Goal: Task Accomplishment & Management: Use online tool/utility

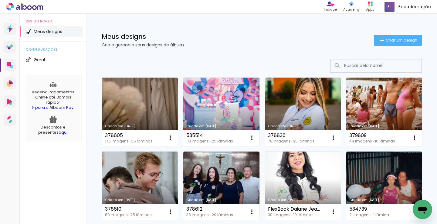
click at [208, 36] on h1 "Meus designs" at bounding box center [238, 36] width 272 height 6
click at [261, 29] on div "Meus designs Crie e gerencie seus designs de álbum Criar um design" at bounding box center [262, 33] width 351 height 39
click at [386, 42] on span "Criar um design" at bounding box center [402, 40] width 32 height 4
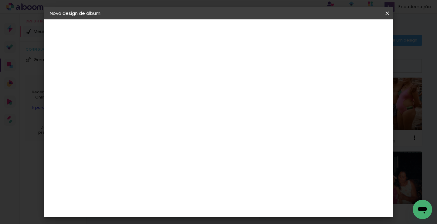
click at [149, 81] on input at bounding box center [149, 81] width 0 height 9
type input "379828"
type paper-input "379828"
click at [0, 0] on slot "Avançar" at bounding box center [0, 0] width 0 height 0
click at [170, 101] on div at bounding box center [164, 101] width 61 height 1
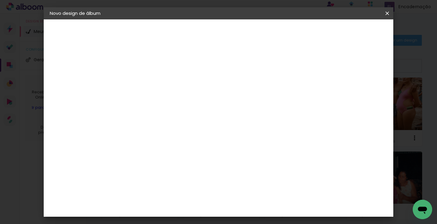
type input "[PERSON_NAME]"
type paper-input "[PERSON_NAME]"
click at [159, 135] on div "[PERSON_NAME]" at bounding box center [165, 137] width 40 height 5
click at [0, 0] on slot "Avançar" at bounding box center [0, 0] width 0 height 0
click at [182, 98] on paper-input-container "Linha" at bounding box center [164, 105] width 35 height 15
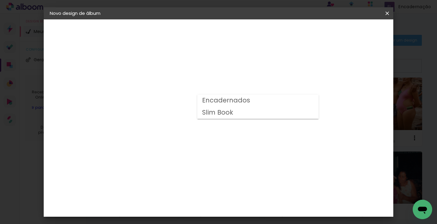
click at [0, 0] on slot "Encadernados" at bounding box center [0, 0] width 0 height 0
type input "Encadernados"
click at [190, 220] on span "30 x 60" at bounding box center [176, 226] width 28 height 12
click at [0, 0] on slot "Avançar" at bounding box center [0, 0] width 0 height 0
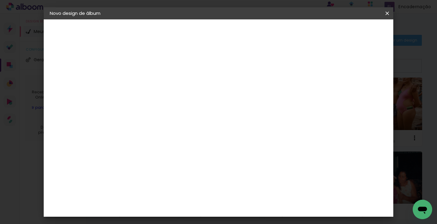
click at [318, 30] on span "Iniciar design" at bounding box center [305, 32] width 28 height 4
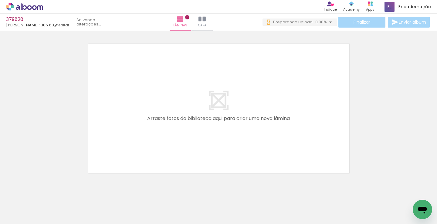
click at [15, 207] on input "Todas as fotos" at bounding box center [16, 205] width 23 height 5
click at [0, 0] on slot "Não utilizadas" at bounding box center [0, 0] width 0 height 0
type input "Não utilizadas"
drag, startPoint x: 72, startPoint y: 220, endPoint x: 78, endPoint y: 206, distance: 14.8
click at [78, 206] on quentale-thumb at bounding box center [61, 203] width 34 height 35
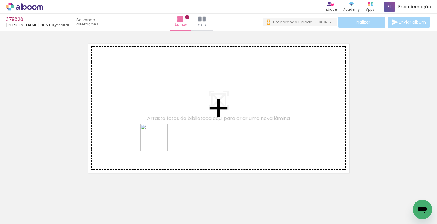
drag, startPoint x: 153, startPoint y: 209, endPoint x: 146, endPoint y: 198, distance: 13.0
click at [159, 142] on quentale-workspace at bounding box center [218, 112] width 437 height 224
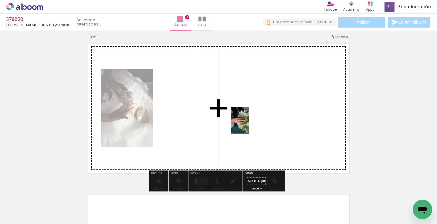
drag, startPoint x: 247, startPoint y: 210, endPoint x: 249, endPoint y: 125, distance: 85.3
click at [249, 125] on quentale-workspace at bounding box center [218, 112] width 437 height 224
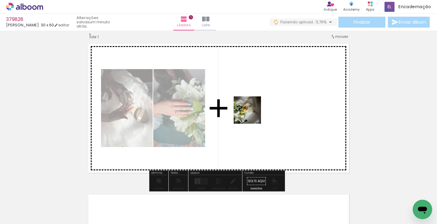
drag, startPoint x: 210, startPoint y: 151, endPoint x: 263, endPoint y: 101, distance: 72.8
click at [263, 101] on quentale-workspace at bounding box center [218, 112] width 437 height 224
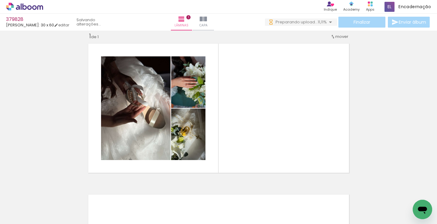
scroll to position [0, 380]
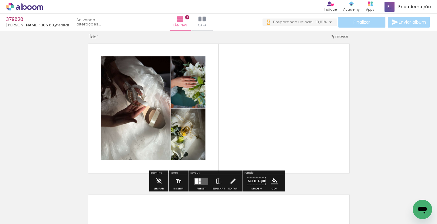
click at [195, 179] on div at bounding box center [197, 182] width 4 height 6
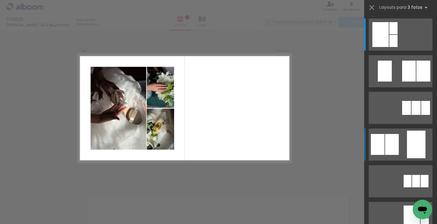
scroll to position [0, 0]
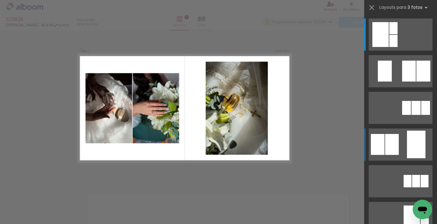
click at [394, 34] on div at bounding box center [394, 28] width 8 height 12
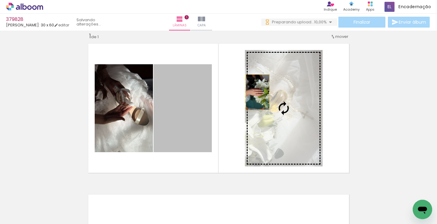
drag, startPoint x: 255, startPoint y: 92, endPoint x: 317, endPoint y: 81, distance: 62.3
click at [0, 0] on slot at bounding box center [0, 0] width 0 height 0
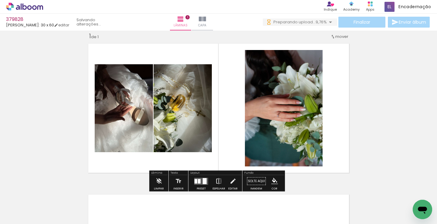
click at [217, 179] on iron-icon at bounding box center [219, 182] width 7 height 12
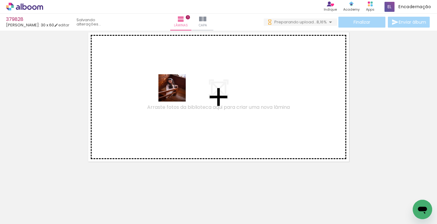
drag, startPoint x: 263, startPoint y: 208, endPoint x: 177, endPoint y: 93, distance: 144.3
click at [177, 93] on quentale-workspace at bounding box center [218, 112] width 437 height 224
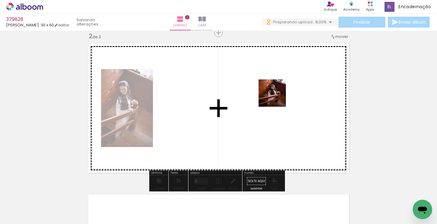
drag, startPoint x: 277, startPoint y: 101, endPoint x: 263, endPoint y: 157, distance: 58.1
click at [278, 87] on quentale-workspace at bounding box center [218, 112] width 437 height 224
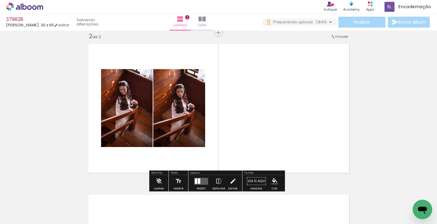
drag, startPoint x: 277, startPoint y: 100, endPoint x: 287, endPoint y: 57, distance: 44.3
click at [288, 56] on quentale-workspace at bounding box center [218, 112] width 437 height 224
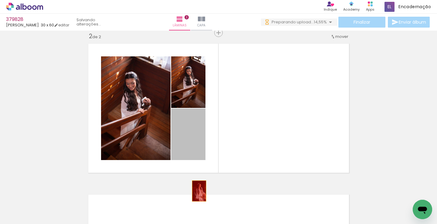
drag, startPoint x: 187, startPoint y: 136, endPoint x: 213, endPoint y: 205, distance: 73.3
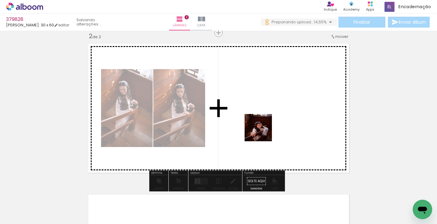
drag, startPoint x: 263, startPoint y: 213, endPoint x: 264, endPoint y: 161, distance: 51.9
click at [264, 122] on quentale-workspace at bounding box center [218, 112] width 437 height 224
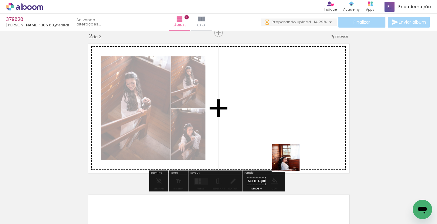
drag, startPoint x: 297, startPoint y: 195, endPoint x: 246, endPoint y: 143, distance: 73.2
click at [286, 84] on quentale-workspace at bounding box center [218, 112] width 437 height 224
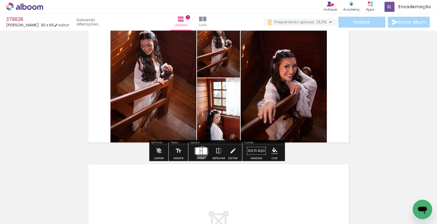
click at [201, 152] on div at bounding box center [201, 152] width 2 height 3
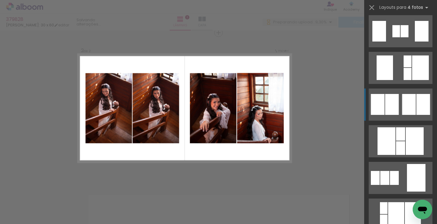
click at [390, 171] on div at bounding box center [384, 178] width 9 height 14
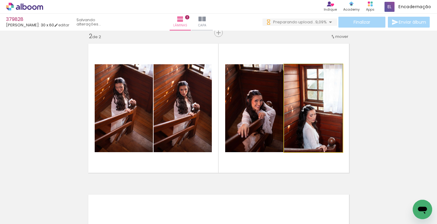
drag, startPoint x: 326, startPoint y: 130, endPoint x: 326, endPoint y: 111, distance: 18.5
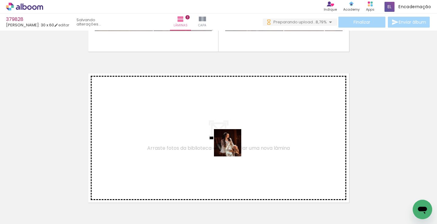
drag, startPoint x: 232, startPoint y: 163, endPoint x: 232, endPoint y: 140, distance: 22.5
click at [232, 140] on quentale-workspace at bounding box center [218, 112] width 437 height 224
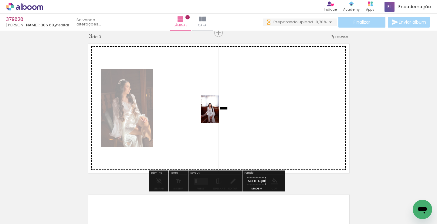
drag, startPoint x: 229, startPoint y: 207, endPoint x: 219, endPoint y: 114, distance: 94.1
click at [219, 114] on quentale-workspace at bounding box center [218, 112] width 437 height 224
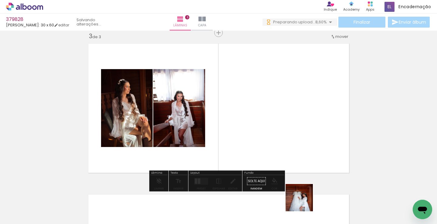
drag, startPoint x: 304, startPoint y: 203, endPoint x: 280, endPoint y: 105, distance: 100.2
click at [279, 75] on quentale-workspace at bounding box center [218, 112] width 437 height 224
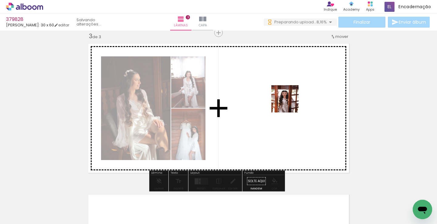
drag, startPoint x: 290, startPoint y: 104, endPoint x: 289, endPoint y: 100, distance: 3.7
click at [289, 101] on quentale-workspace at bounding box center [218, 112] width 437 height 224
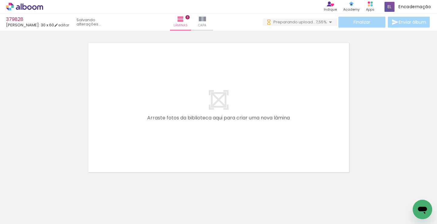
drag, startPoint x: 173, startPoint y: 109, endPoint x: 138, endPoint y: 176, distance: 75.1
click at [185, 94] on quentale-workspace at bounding box center [218, 112] width 437 height 224
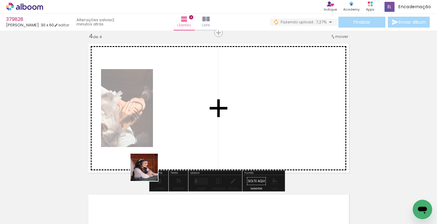
drag, startPoint x: 125, startPoint y: 206, endPoint x: 180, endPoint y: 132, distance: 93.0
click at [180, 132] on quentale-workspace at bounding box center [218, 112] width 437 height 224
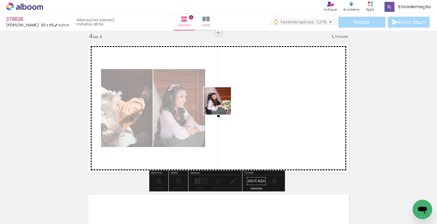
drag, startPoint x: 91, startPoint y: 208, endPoint x: 227, endPoint y: 96, distance: 176.4
click at [227, 96] on quentale-workspace at bounding box center [218, 112] width 437 height 224
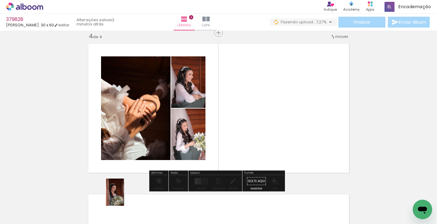
drag, startPoint x: 133, startPoint y: 193, endPoint x: 124, endPoint y: 200, distance: 11.7
click at [121, 197] on iron-image at bounding box center [110, 203] width 21 height 31
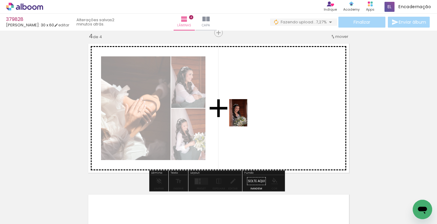
drag, startPoint x: 152, startPoint y: 189, endPoint x: 249, endPoint y: 118, distance: 120.4
click at [248, 116] on quentale-workspace at bounding box center [218, 112] width 437 height 224
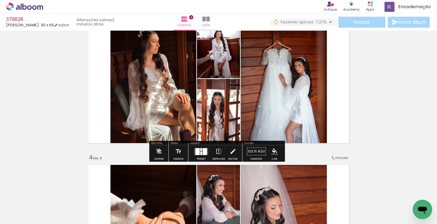
click at [200, 153] on div at bounding box center [201, 153] width 2 height 3
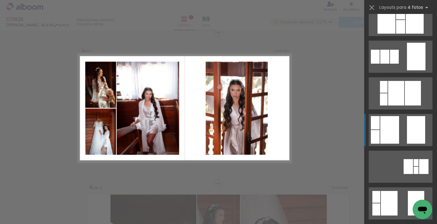
click at [390, 64] on div at bounding box center [384, 57] width 9 height 14
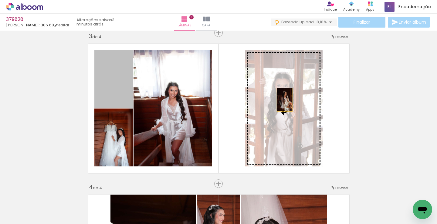
drag, startPoint x: 282, startPoint y: 100, endPoint x: 292, endPoint y: 97, distance: 9.6
click at [0, 0] on slot at bounding box center [0, 0] width 0 height 0
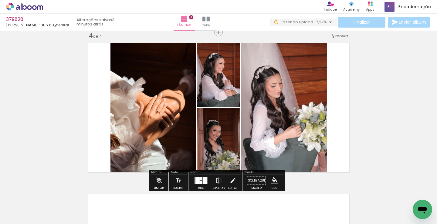
click at [203, 181] on div at bounding box center [205, 180] width 4 height 7
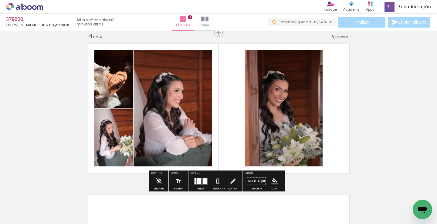
drag, startPoint x: 217, startPoint y: 179, endPoint x: 260, endPoint y: 157, distance: 47.8
click at [218, 178] on iron-icon at bounding box center [219, 182] width 7 height 12
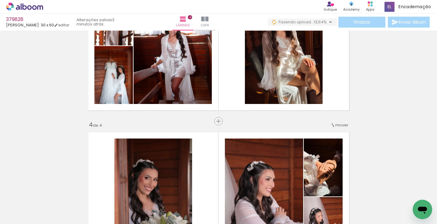
scroll to position [462, 0]
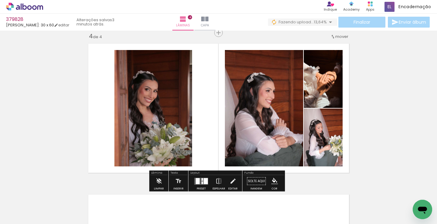
drag, startPoint x: 313, startPoint y: 91, endPoint x: 281, endPoint y: 104, distance: 34.6
click at [0, 0] on slot at bounding box center [0, 0] width 0 height 0
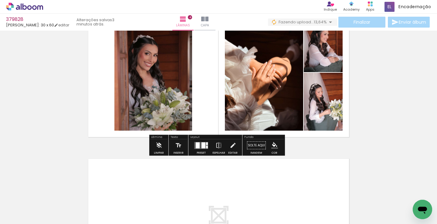
scroll to position [613, 0]
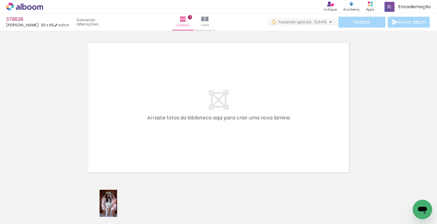
drag, startPoint x: 116, startPoint y: 212, endPoint x: 118, endPoint y: 208, distance: 4.1
click at [118, 208] on div at bounding box center [110, 204] width 19 height 30
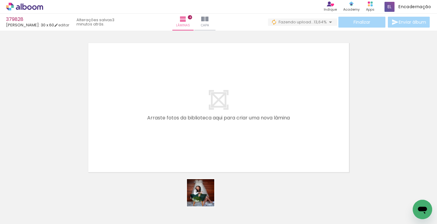
drag, startPoint x: 205, startPoint y: 198, endPoint x: 244, endPoint y: 199, distance: 38.6
click at [170, 125] on quentale-workspace at bounding box center [218, 112] width 437 height 224
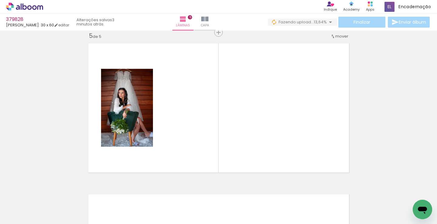
scroll to position [613, 0]
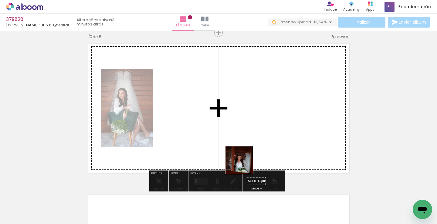
drag, startPoint x: 244, startPoint y: 165, endPoint x: 252, endPoint y: 151, distance: 16.3
click at [244, 118] on quentale-workspace at bounding box center [218, 112] width 437 height 224
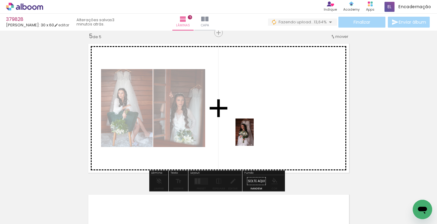
drag, startPoint x: 247, startPoint y: 212, endPoint x: 254, endPoint y: 134, distance: 78.1
click at [254, 134] on quentale-workspace at bounding box center [218, 112] width 437 height 224
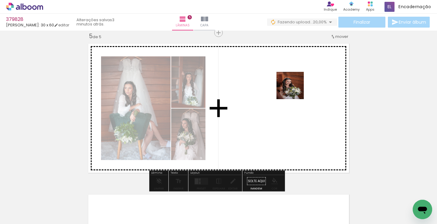
drag, startPoint x: 298, startPoint y: 102, endPoint x: 295, endPoint y: 90, distance: 12.2
click at [295, 90] on quentale-workspace at bounding box center [218, 112] width 437 height 224
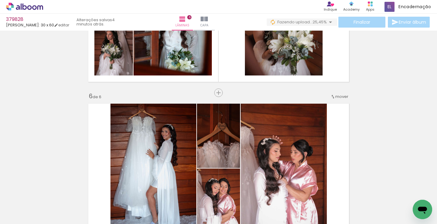
scroll to position [795, 0]
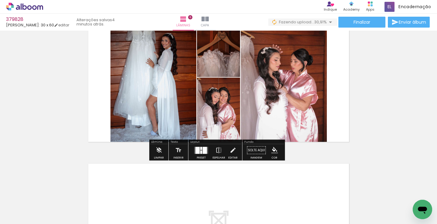
click at [203, 154] on div at bounding box center [201, 151] width 16 height 12
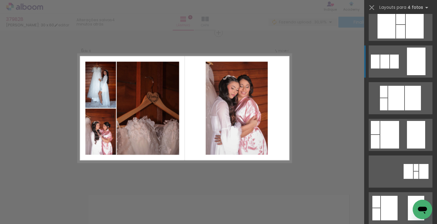
scroll to position [486, 0]
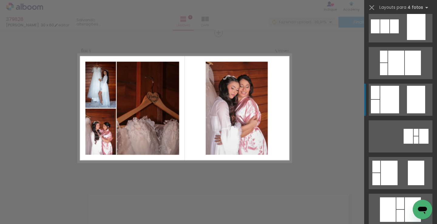
click at [396, 99] on div at bounding box center [389, 100] width 19 height 28
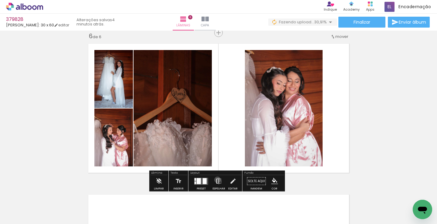
click at [216, 180] on iron-icon at bounding box center [219, 182] width 7 height 12
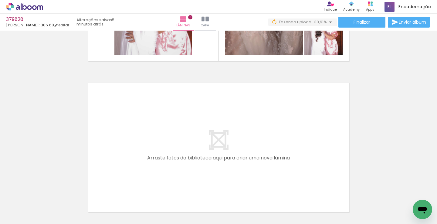
scroll to position [916, 0]
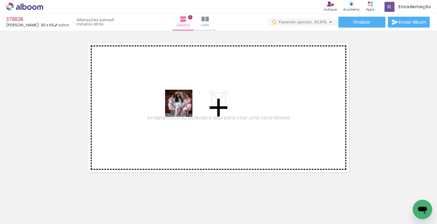
drag, startPoint x: 183, startPoint y: 108, endPoint x: 133, endPoint y: 178, distance: 85.9
click at [200, 75] on quentale-workspace at bounding box center [218, 112] width 437 height 224
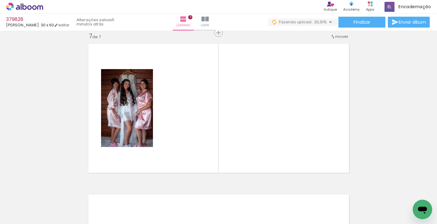
scroll to position [0, 57]
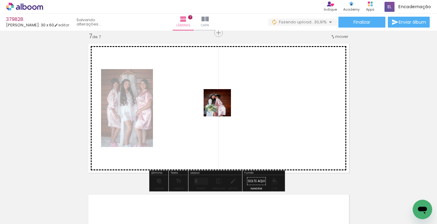
drag, startPoint x: 158, startPoint y: 175, endPoint x: 223, endPoint y: 106, distance: 94.3
click at [223, 106] on quentale-workspace at bounding box center [218, 112] width 437 height 224
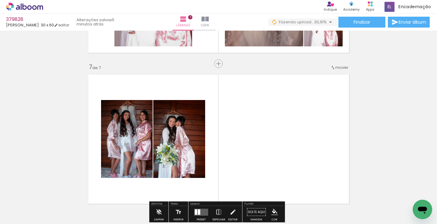
scroll to position [915, 0]
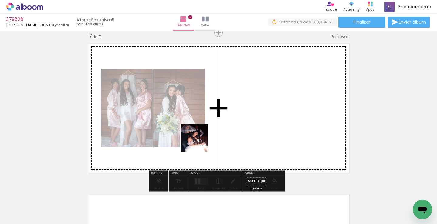
drag, startPoint x: 199, startPoint y: 143, endPoint x: 234, endPoint y: 114, distance: 45.3
click at [235, 112] on quentale-workspace at bounding box center [218, 112] width 437 height 224
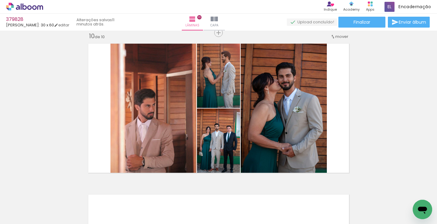
scroll to position [0, 57]
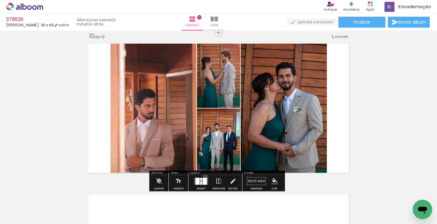
click at [204, 176] on div at bounding box center [201, 182] width 16 height 12
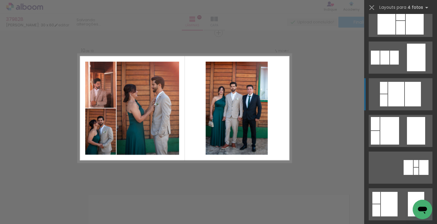
scroll to position [455, 0]
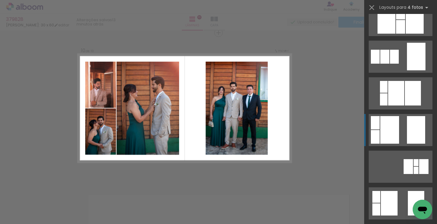
click at [401, 73] on quentale-layouter at bounding box center [401, 57] width 64 height 32
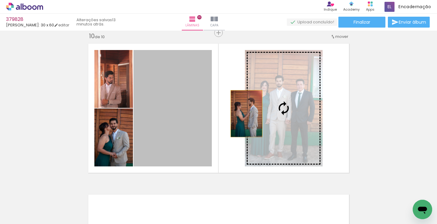
drag, startPoint x: 244, startPoint y: 114, endPoint x: 274, endPoint y: 109, distance: 30.2
click at [0, 0] on slot at bounding box center [0, 0] width 0 height 0
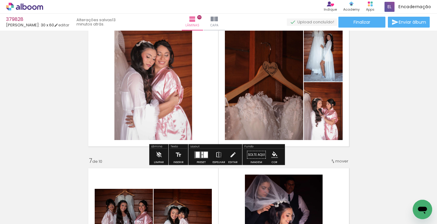
scroll to position [792, 0]
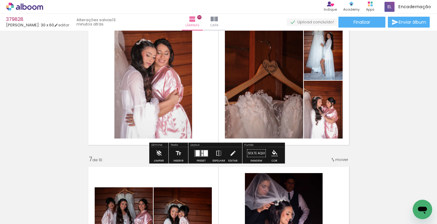
click at [0, 0] on slot "P&B" at bounding box center [0, 0] width 0 height 0
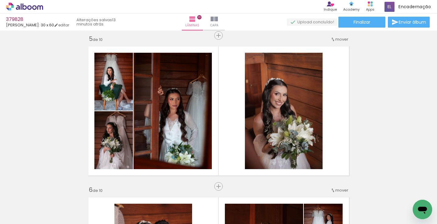
scroll to position [610, 0]
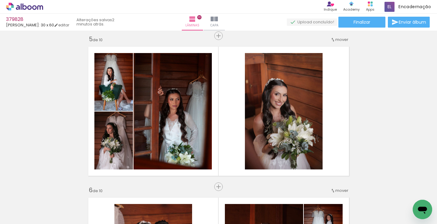
scroll to position [0, 57]
